Goal: Task Accomplishment & Management: Manage account settings

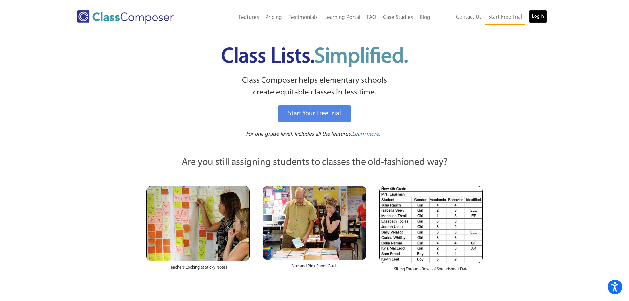
click at [540, 12] on link "Log In" at bounding box center [538, 16] width 19 height 13
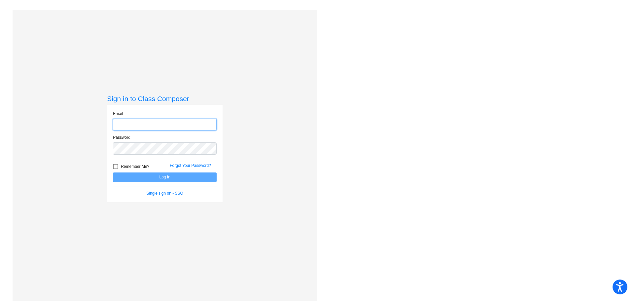
type input "cwest@psd267.org"
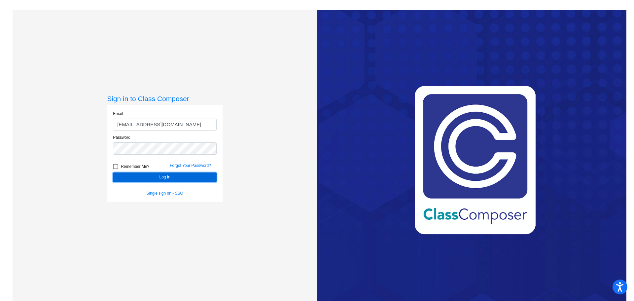
click at [185, 179] on button "Log In" at bounding box center [165, 177] width 104 height 10
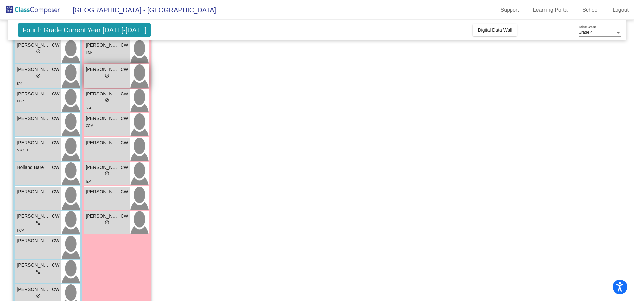
scroll to position [99, 0]
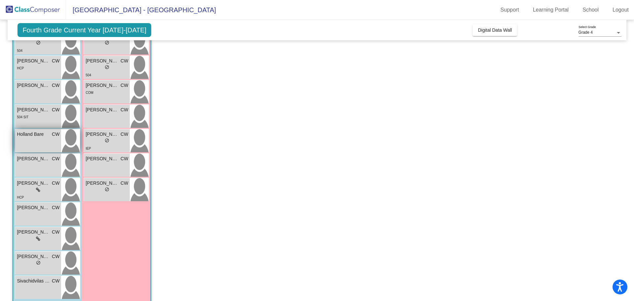
click at [28, 142] on div "Holland Bare CW lock do_not_disturb_alt" at bounding box center [38, 140] width 46 height 23
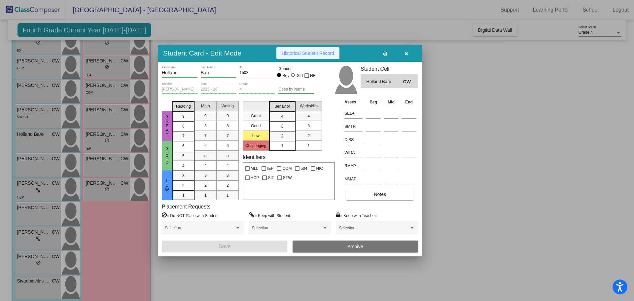
click at [295, 52] on span "Historical Student Record" at bounding box center [308, 53] width 53 height 5
